Goal: Navigation & Orientation: Find specific page/section

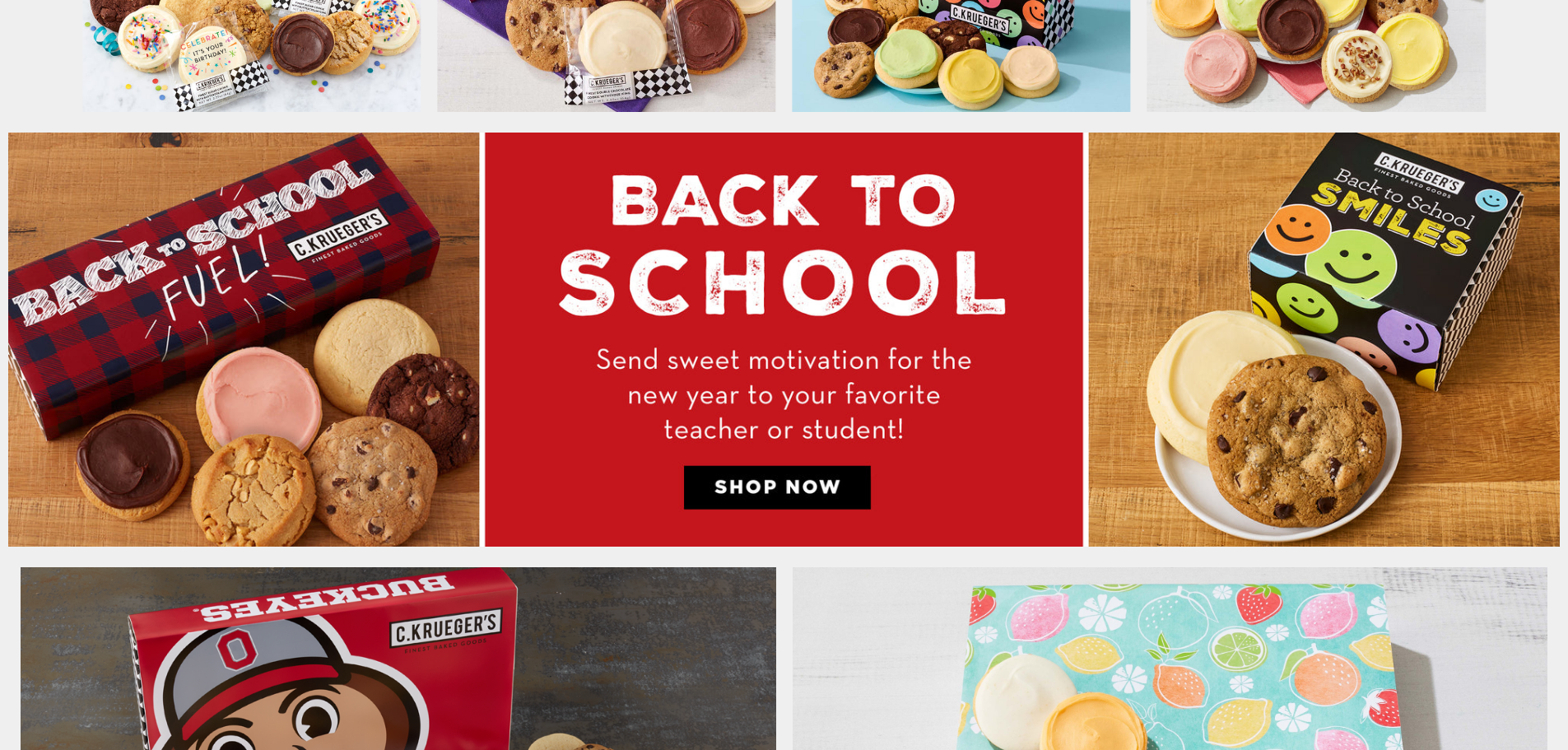
scroll to position [1071, 0]
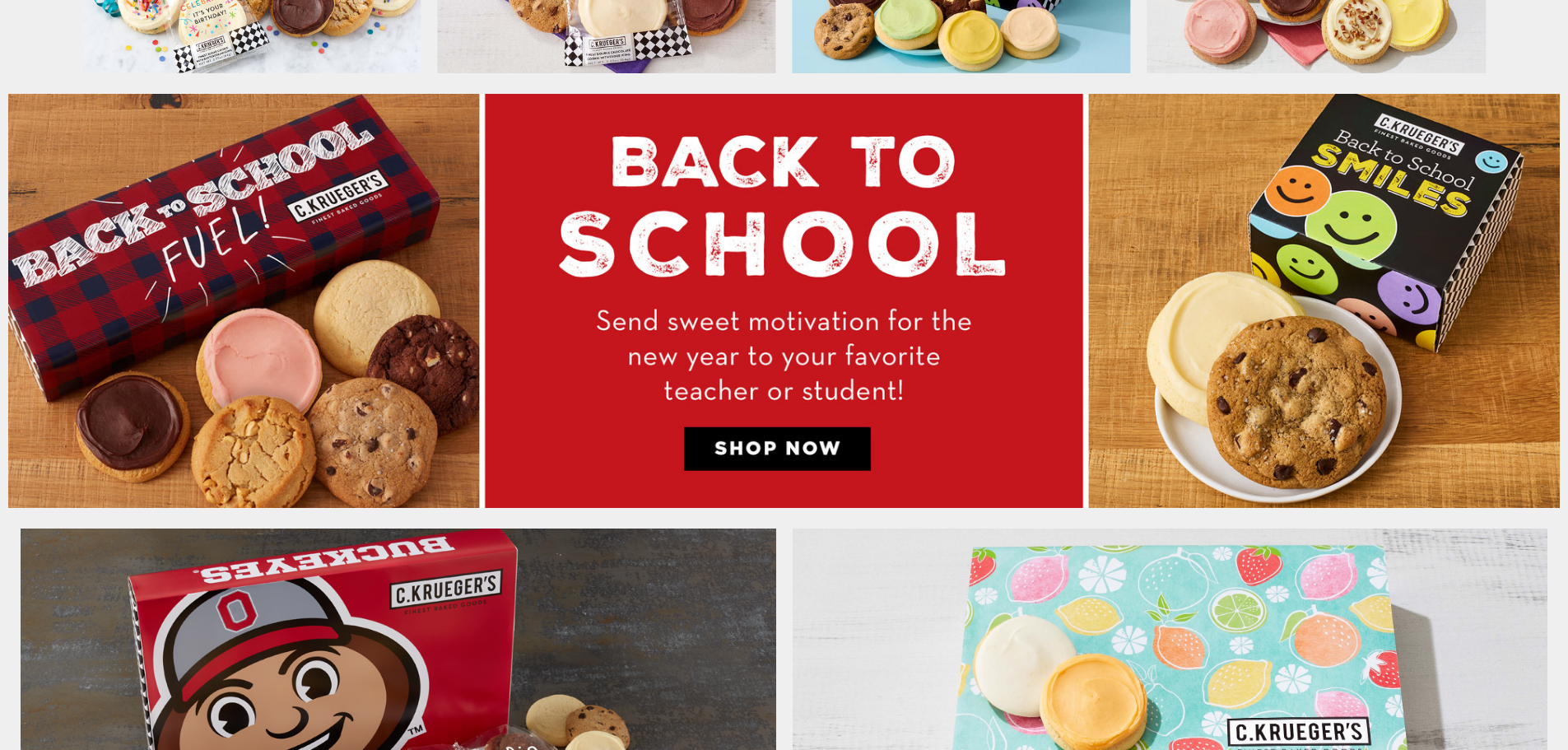
click at [752, 268] on img at bounding box center [784, 301] width 1551 height 414
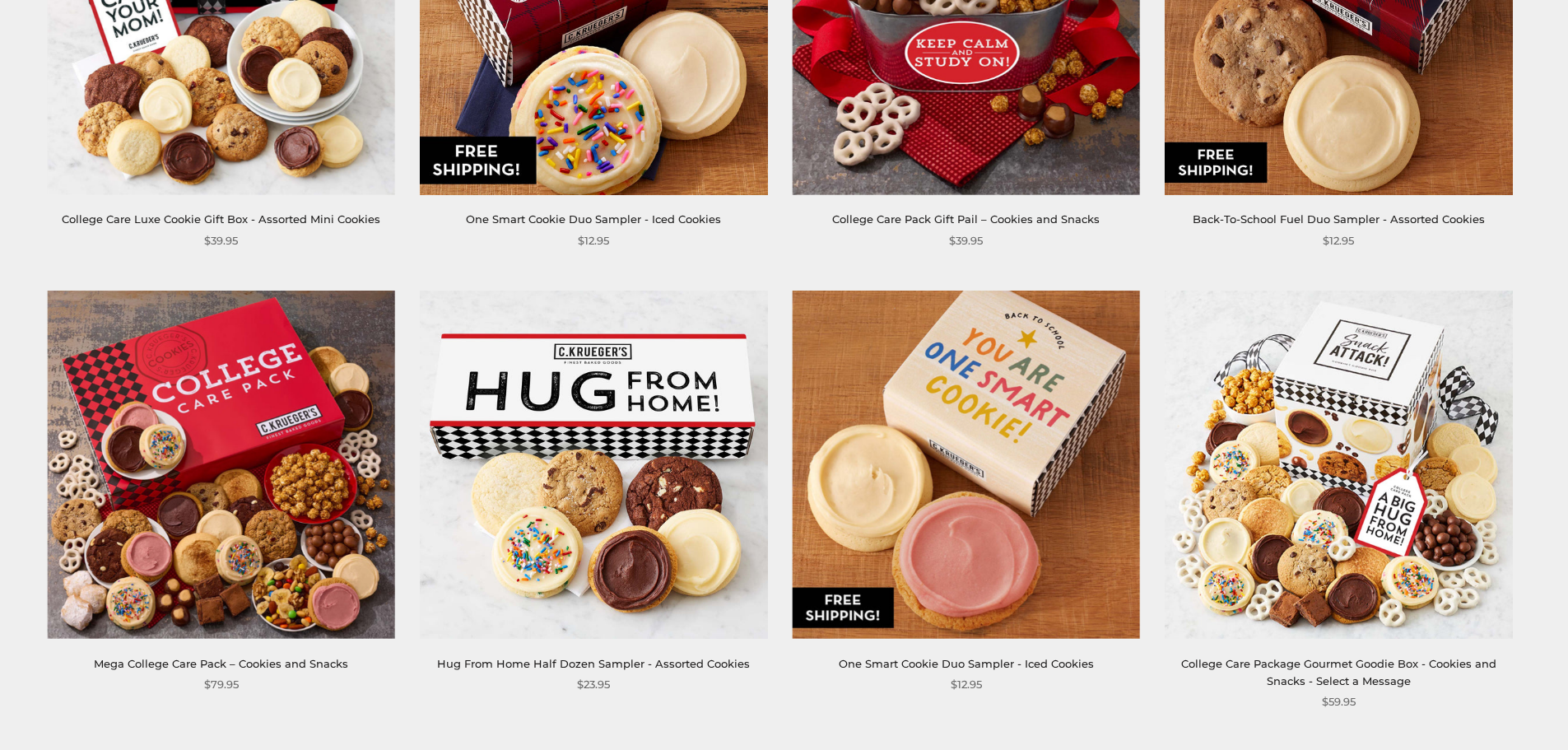
scroll to position [906, 0]
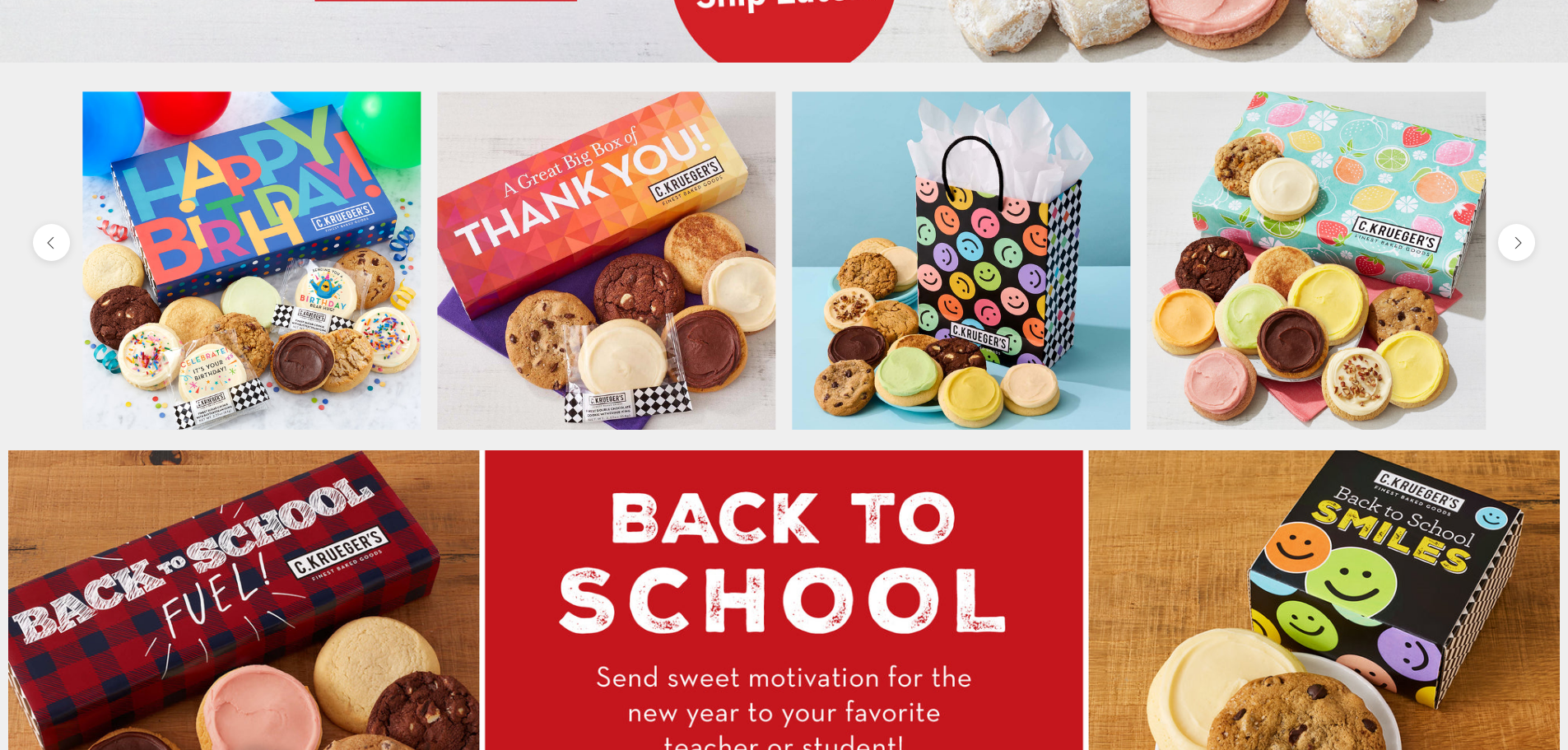
scroll to position [524, 0]
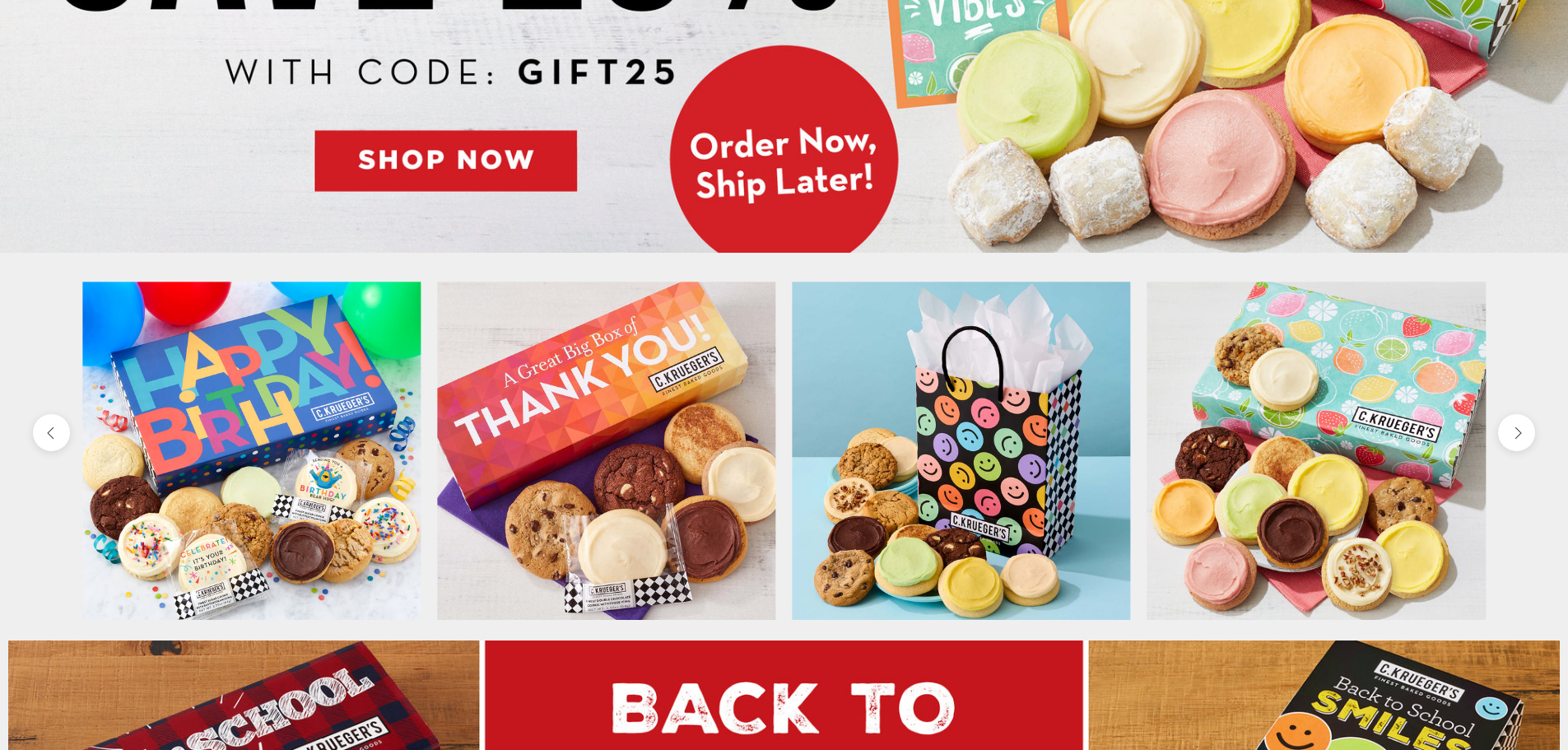
click at [1525, 439] on button "next" at bounding box center [1517, 433] width 37 height 37
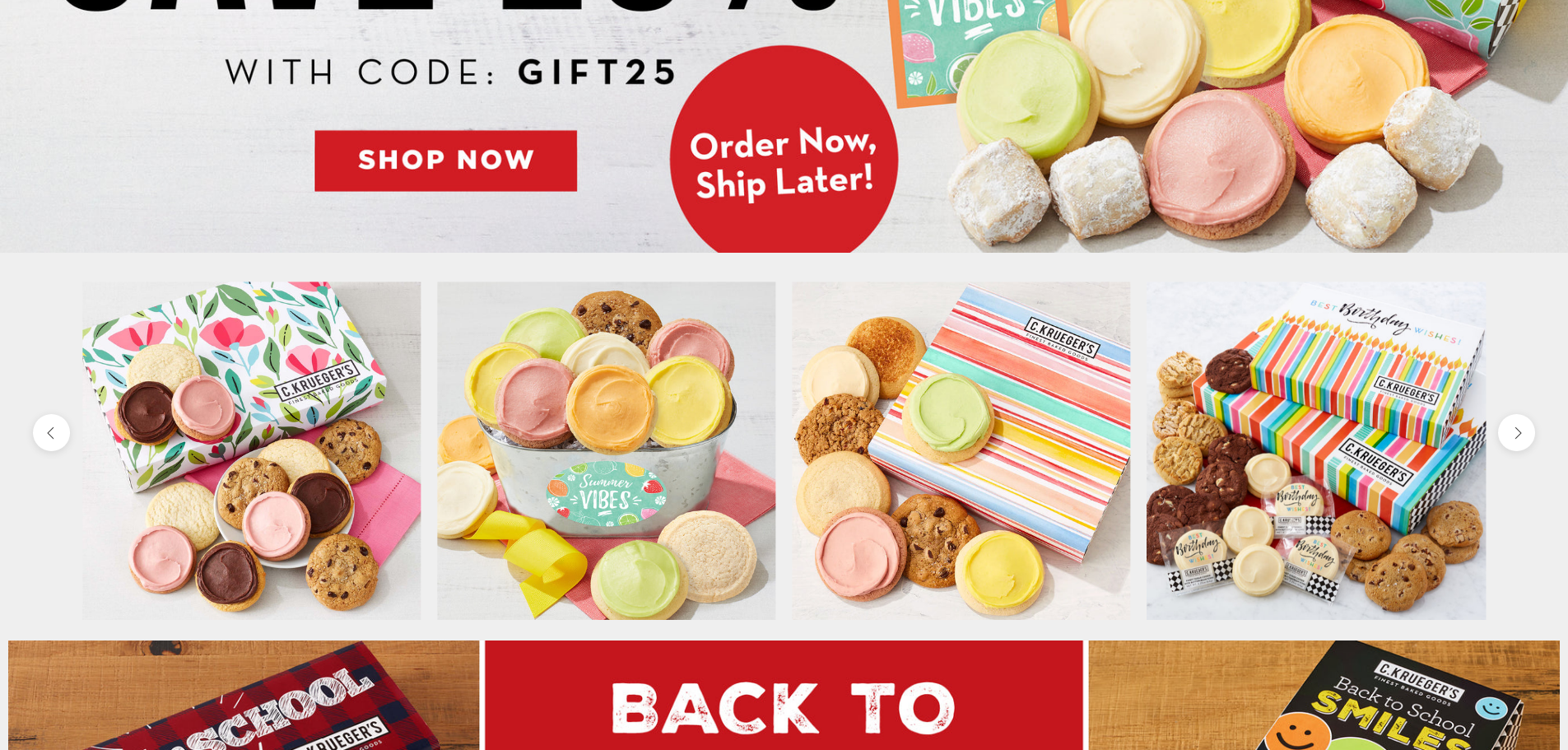
click at [1525, 438] on button "next" at bounding box center [1517, 433] width 37 height 37
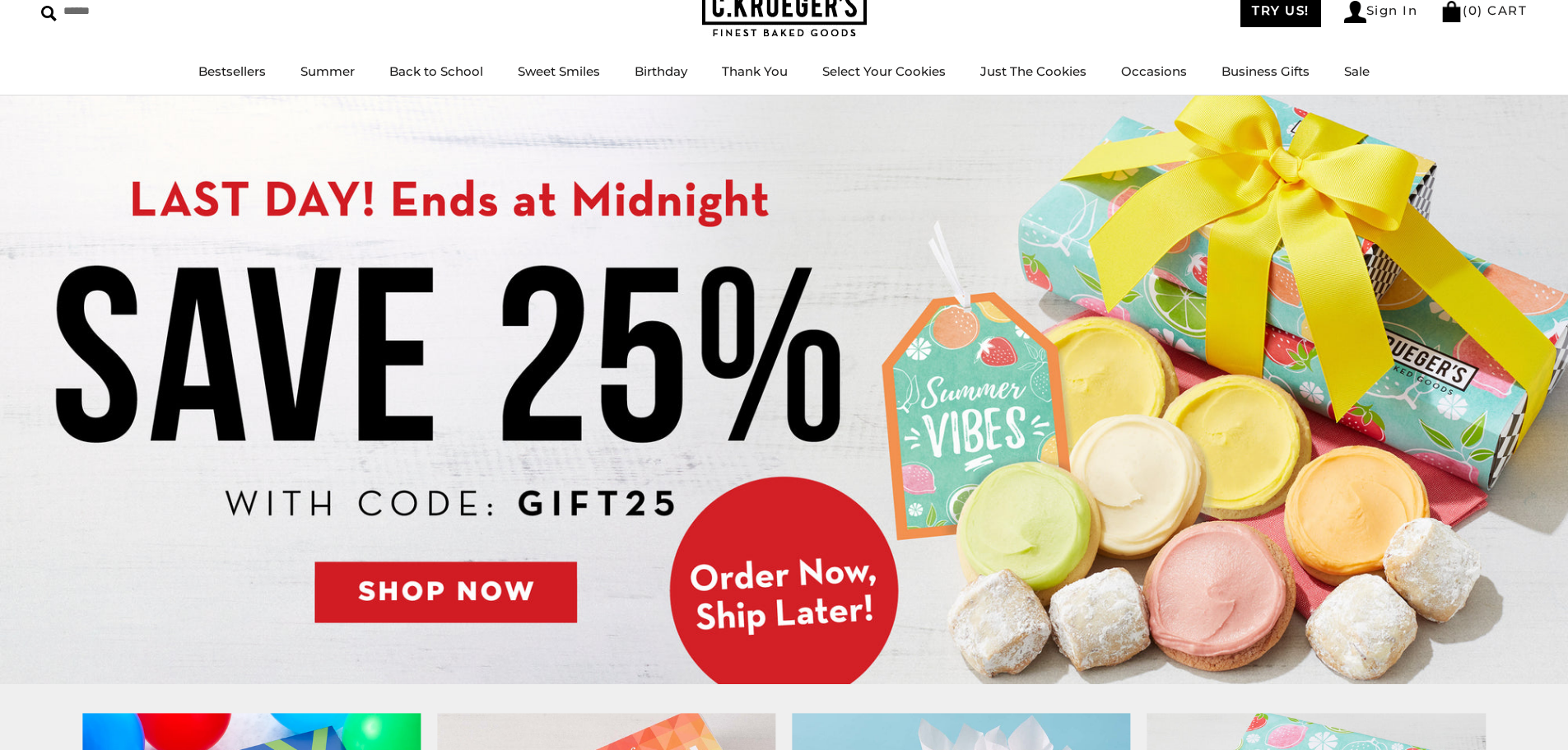
scroll to position [0, 0]
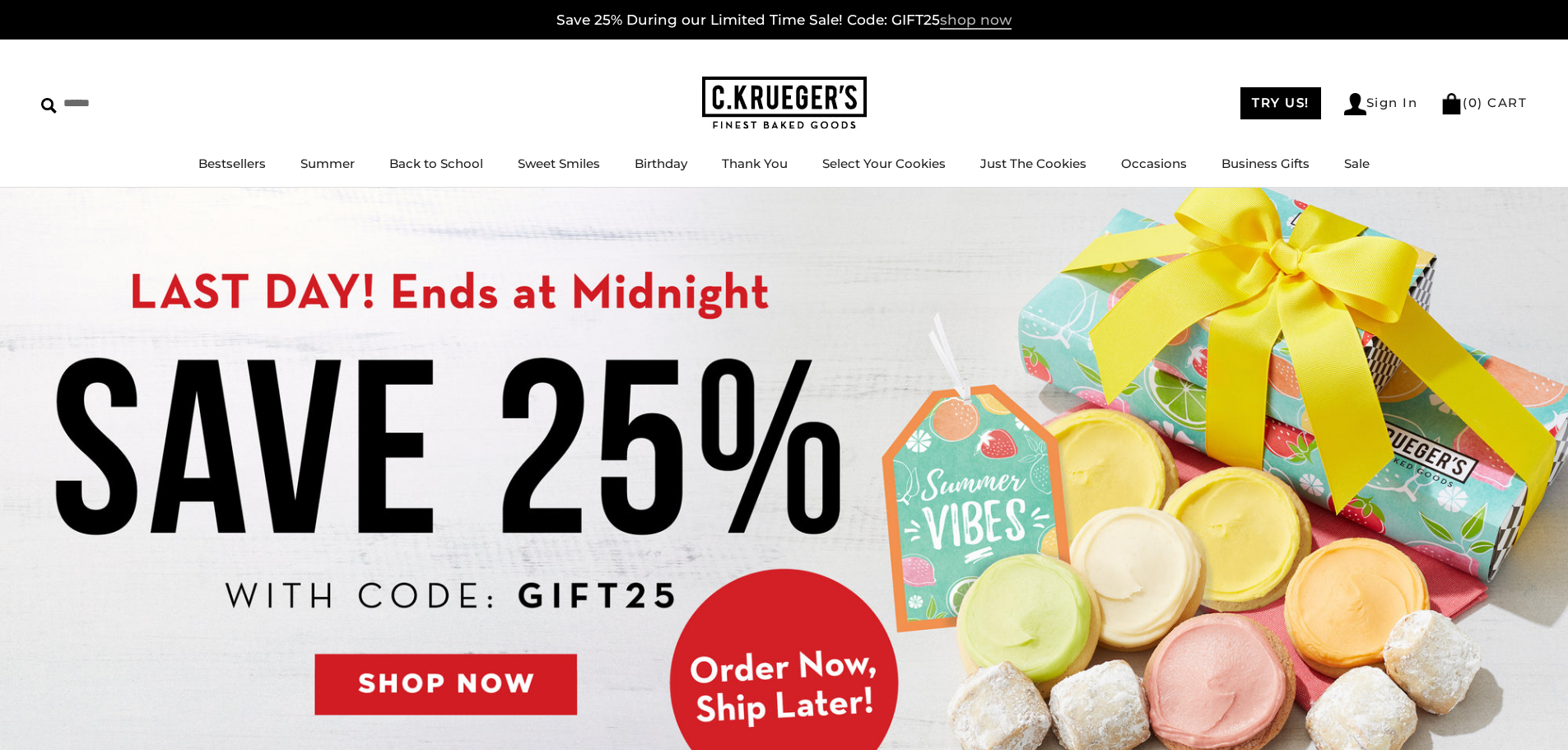
click at [992, 19] on span "shop now" at bounding box center [976, 21] width 72 height 18
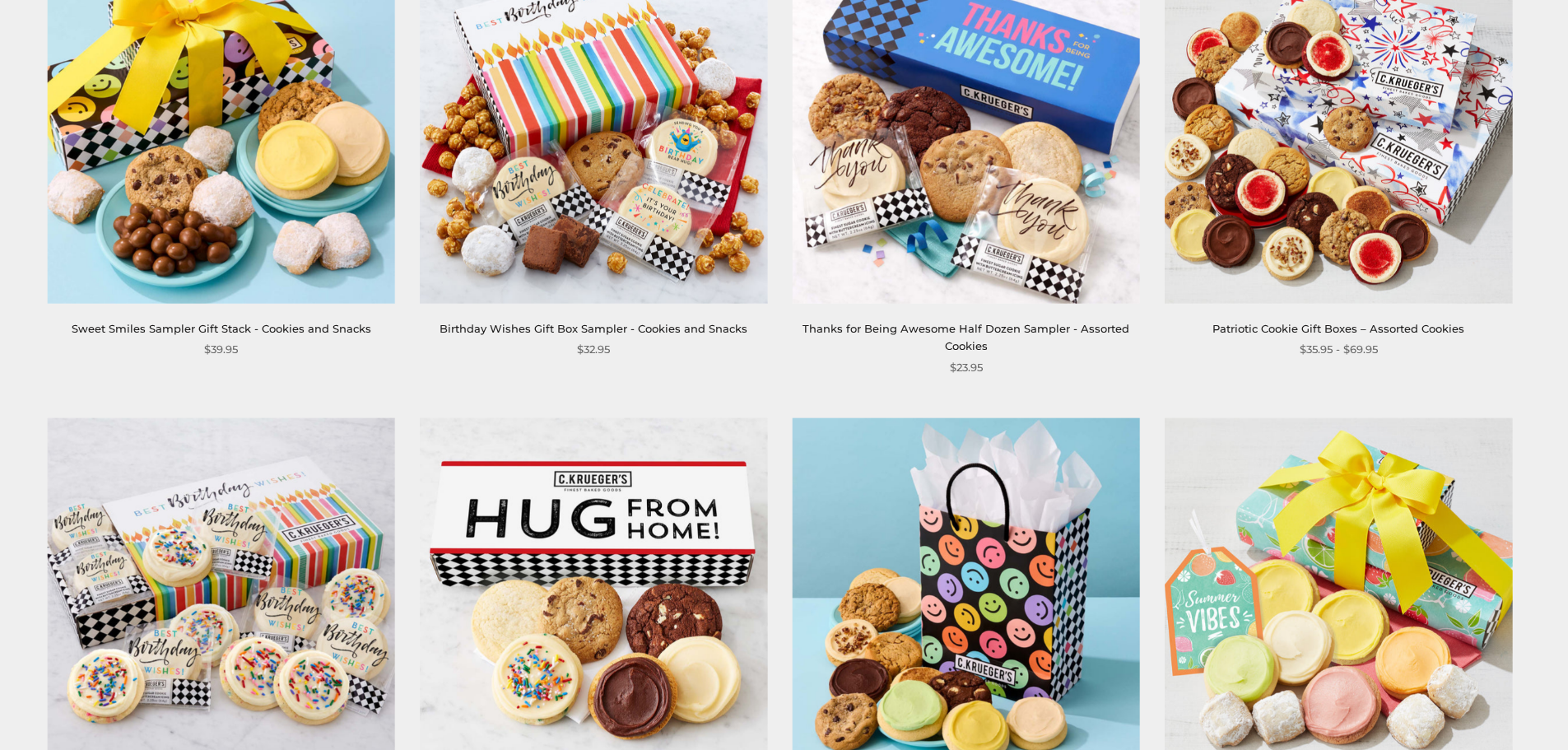
scroll to position [906, 0]
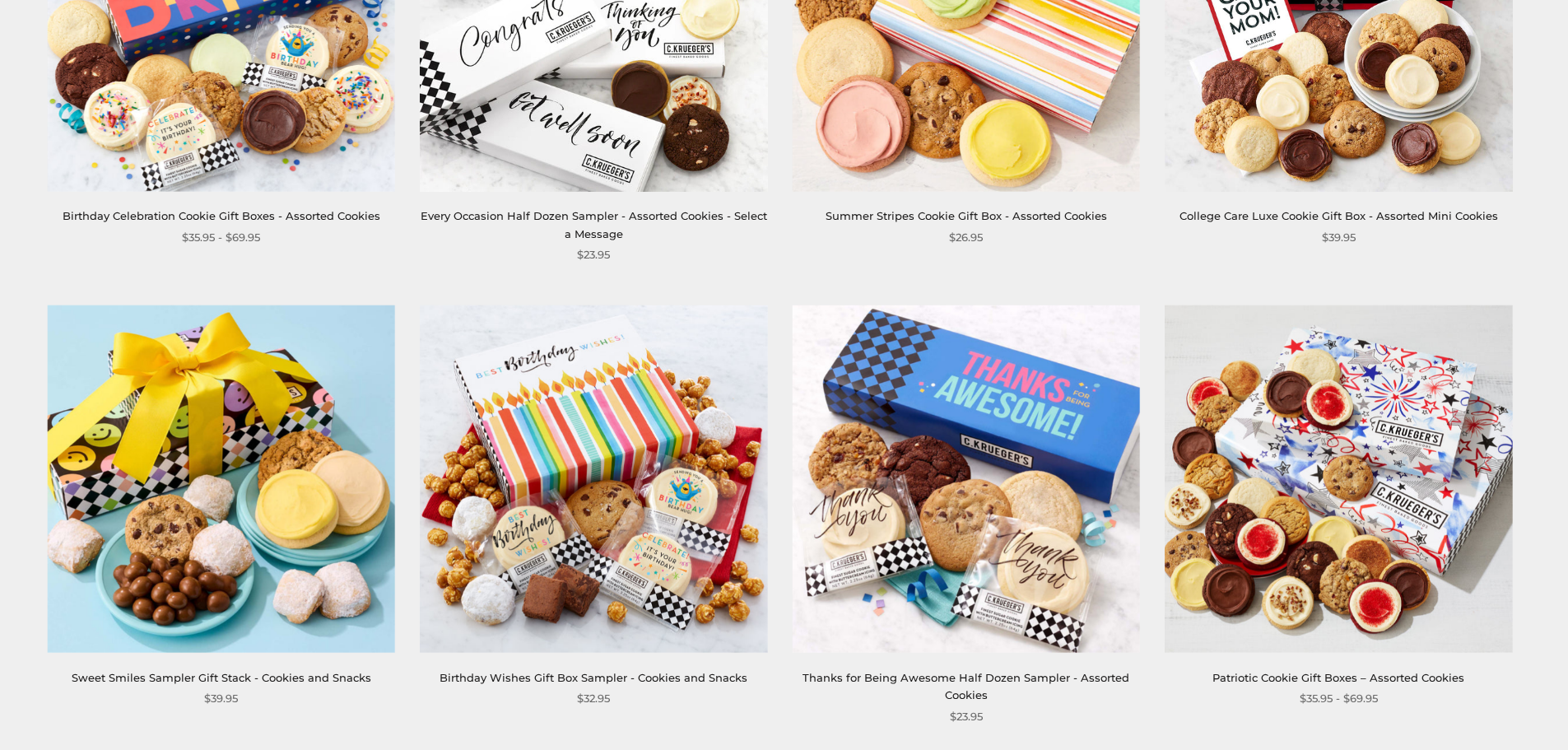
click at [788, 267] on div "**********" at bounding box center [768, 758] width 1523 height 2718
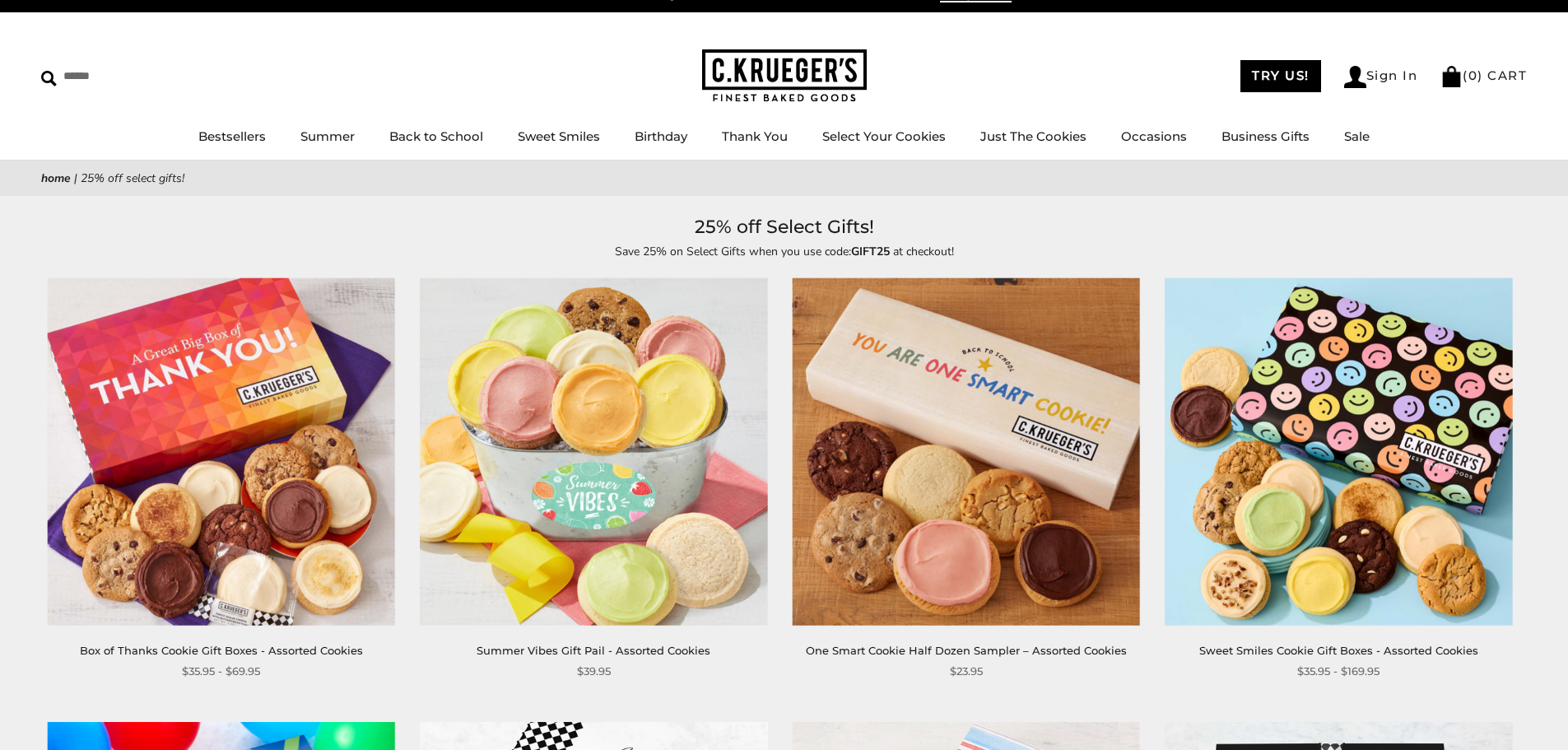
scroll to position [0, 0]
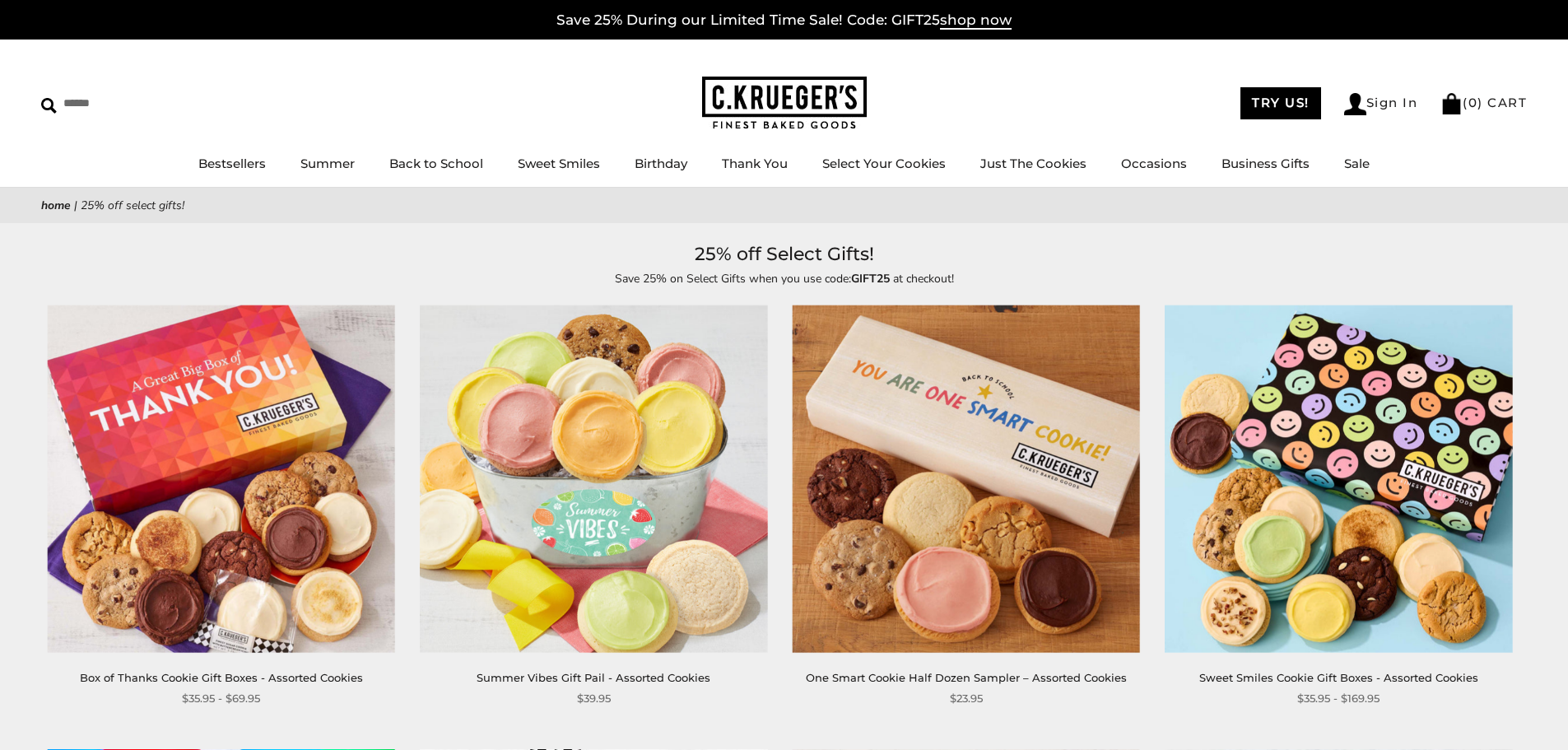
click at [1009, 259] on h1 "25% off Select Gifts!" at bounding box center [784, 255] width 1437 height 29
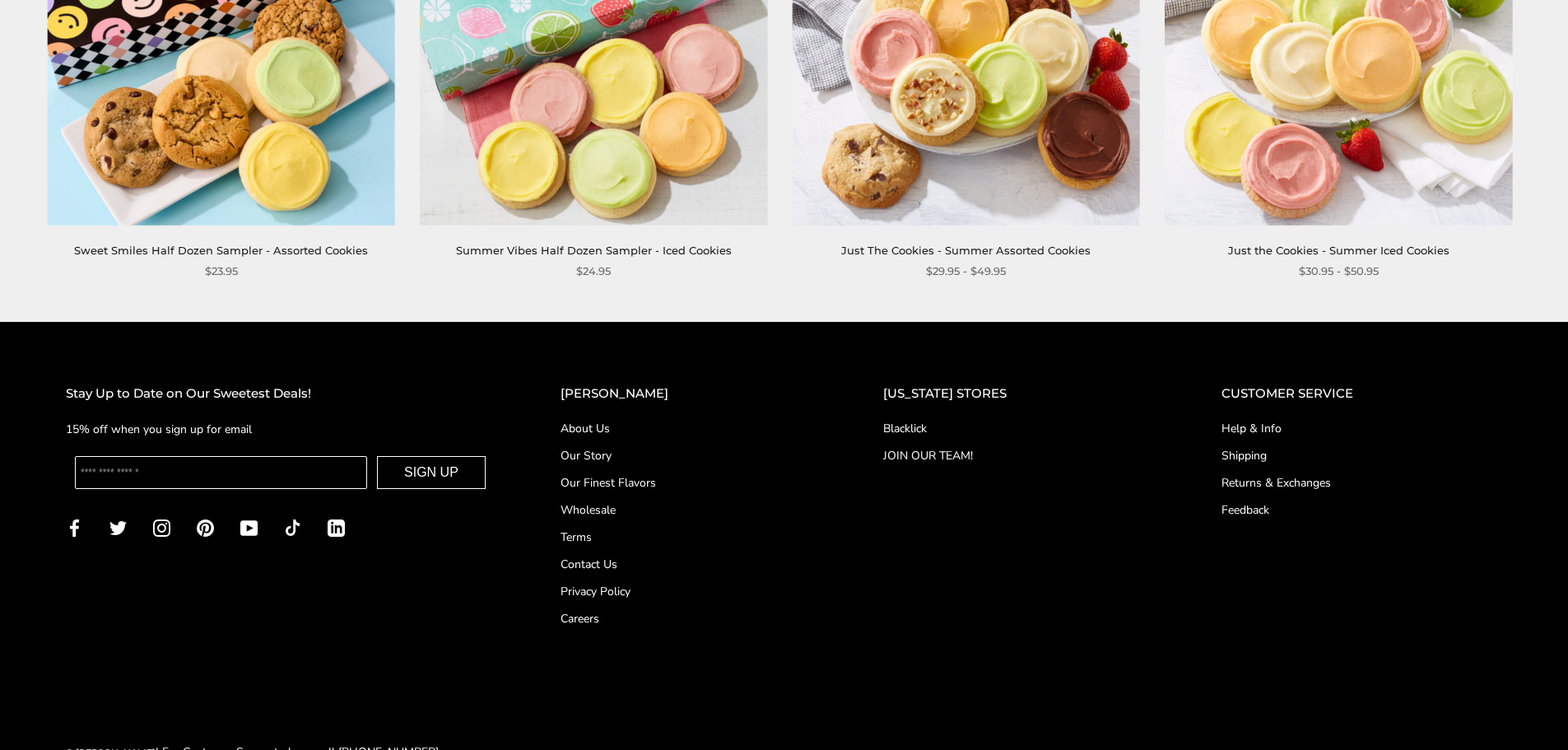
scroll to position [2731, 0]
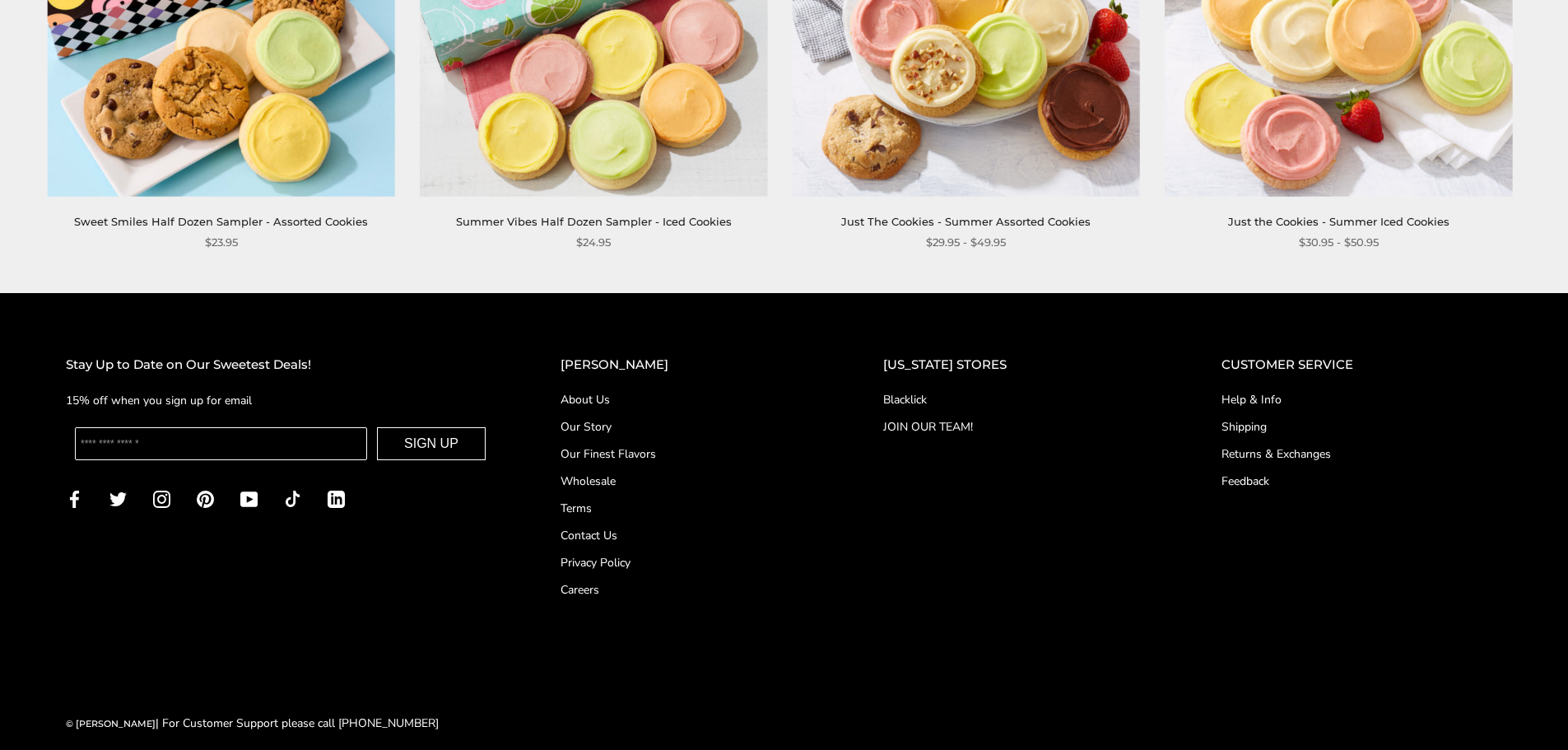
click at [918, 392] on link "Blacklick" at bounding box center [1019, 400] width 273 height 17
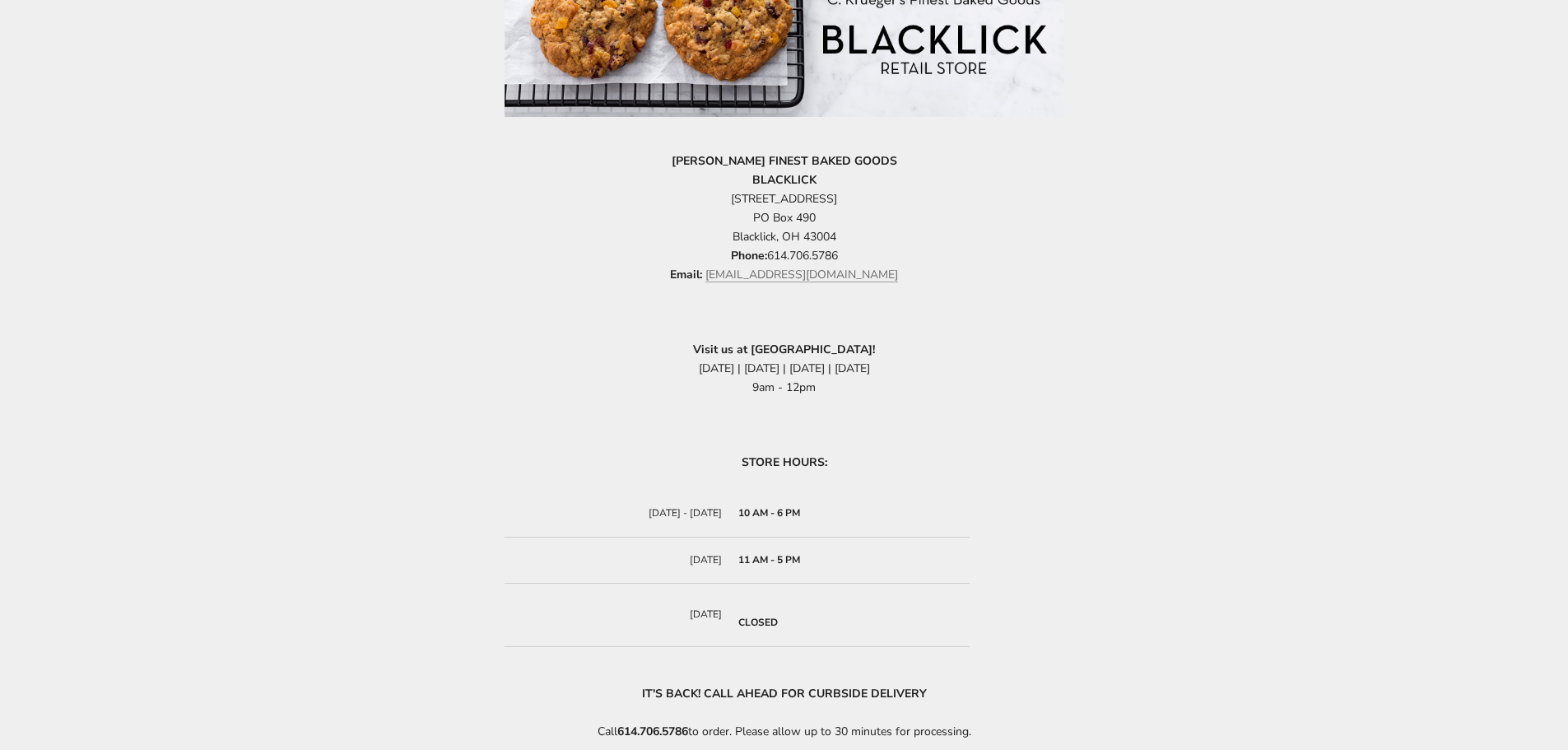
scroll to position [412, 0]
